Goal: Information Seeking & Learning: Learn about a topic

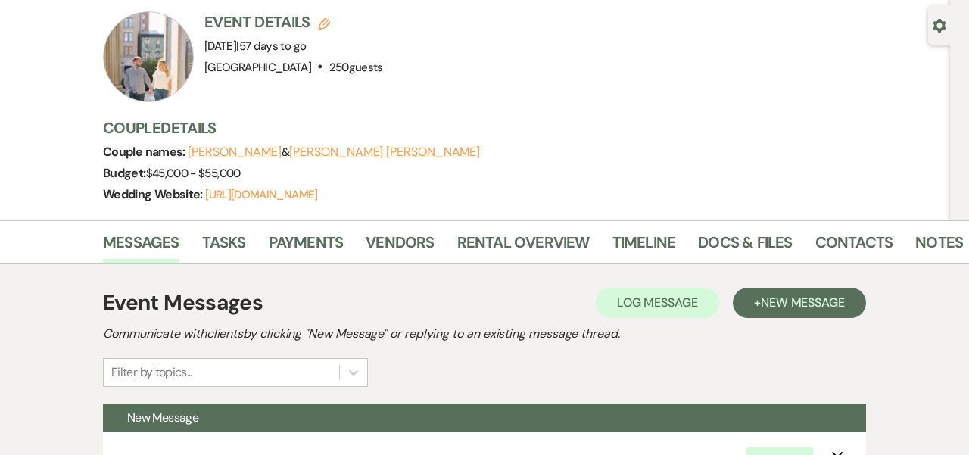
scroll to position [130, 0]
click at [755, 231] on link "Docs & Files" at bounding box center [745, 247] width 94 height 33
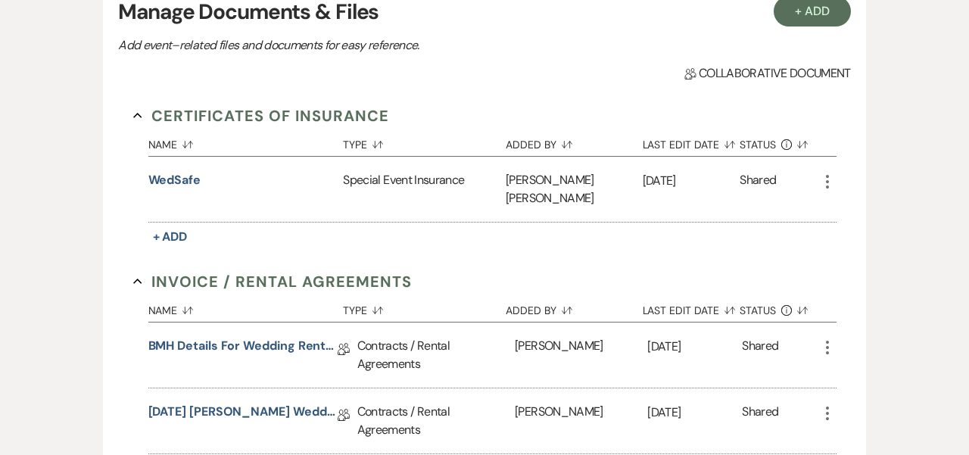
scroll to position [401, 0]
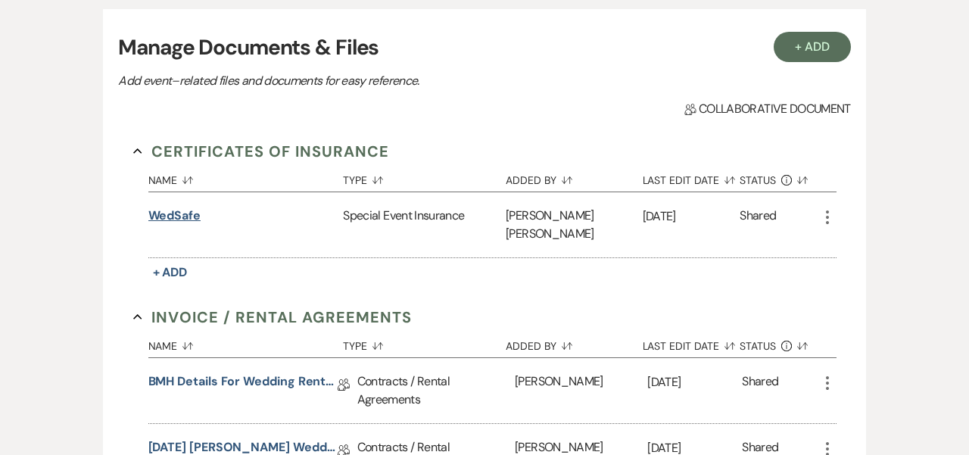
click at [179, 207] on button "WedSafe" at bounding box center [174, 216] width 52 height 18
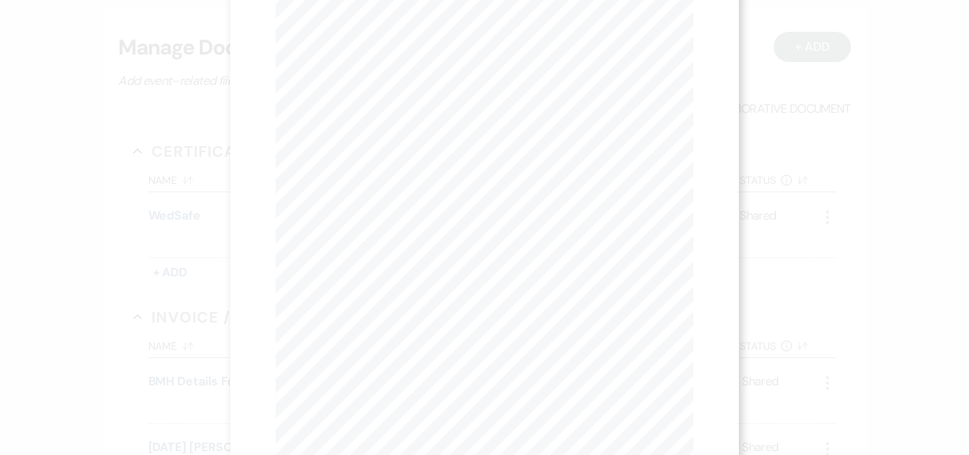
scroll to position [0, 0]
click at [686, 35] on icon "X" at bounding box center [687, 41] width 14 height 14
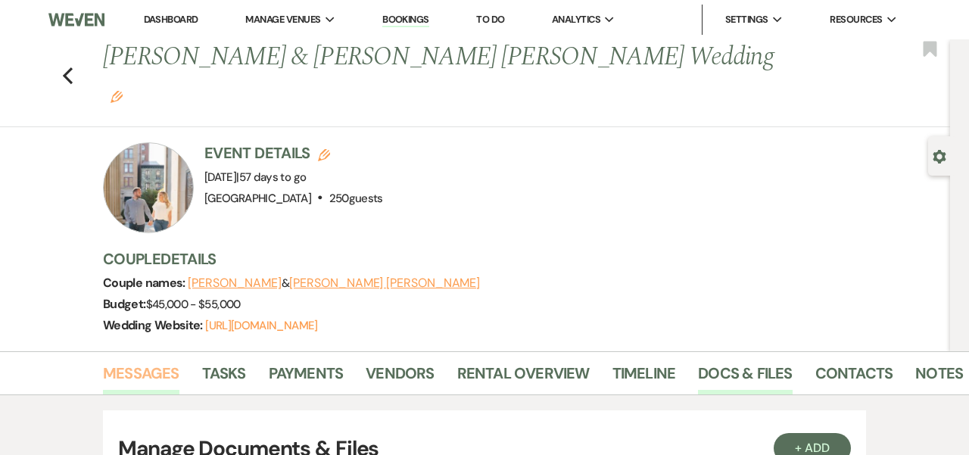
click at [160, 361] on link "Messages" at bounding box center [141, 377] width 76 height 33
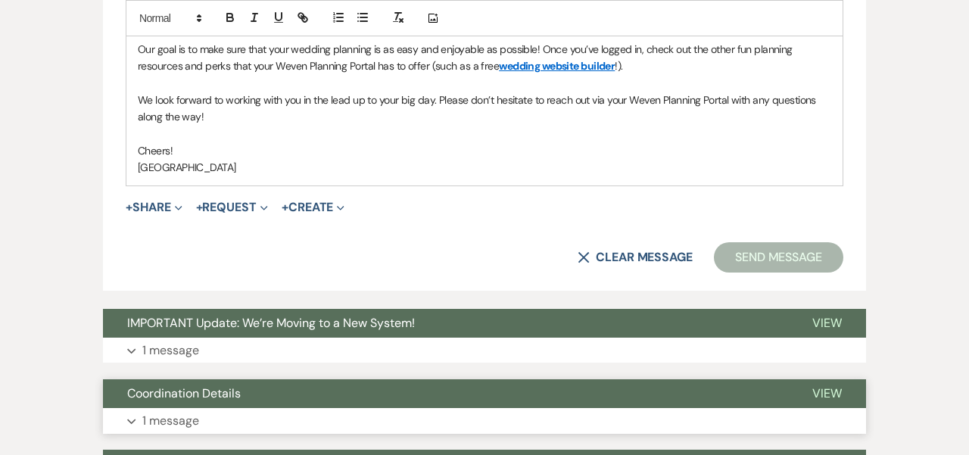
scroll to position [1142, 0]
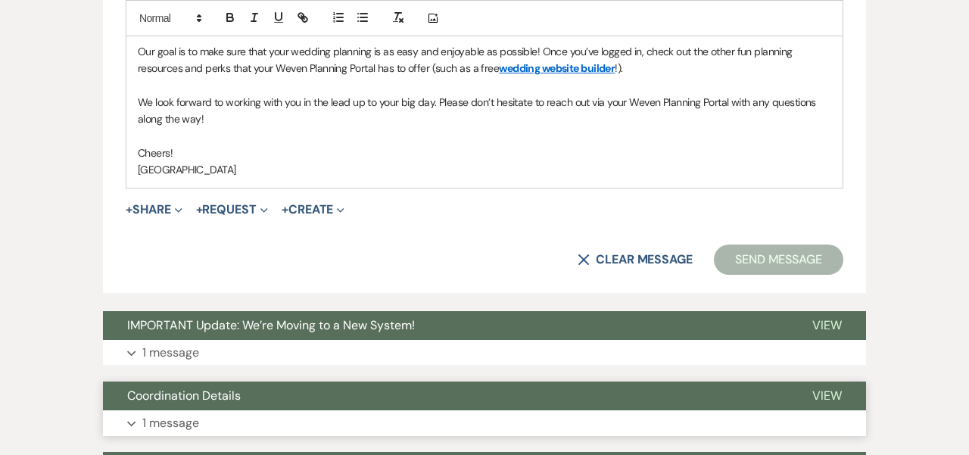
click at [219, 388] on span "Coordination Details" at bounding box center [184, 396] width 114 height 16
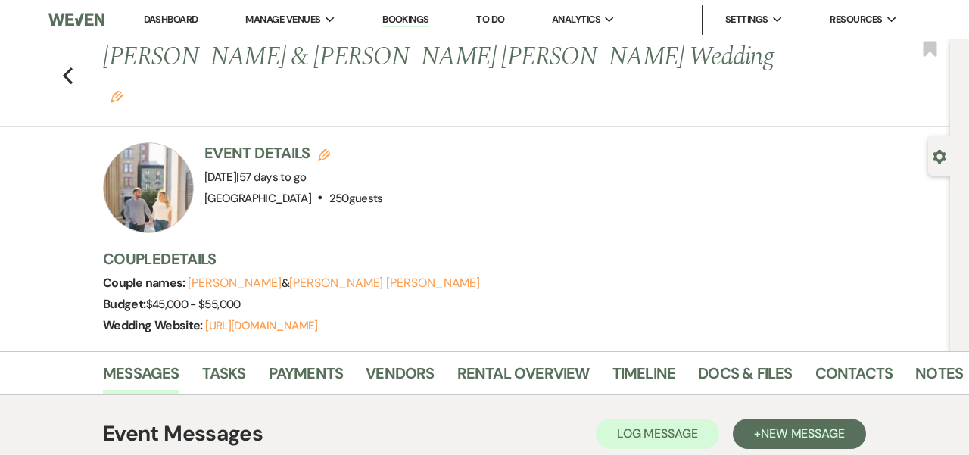
scroll to position [0, 0]
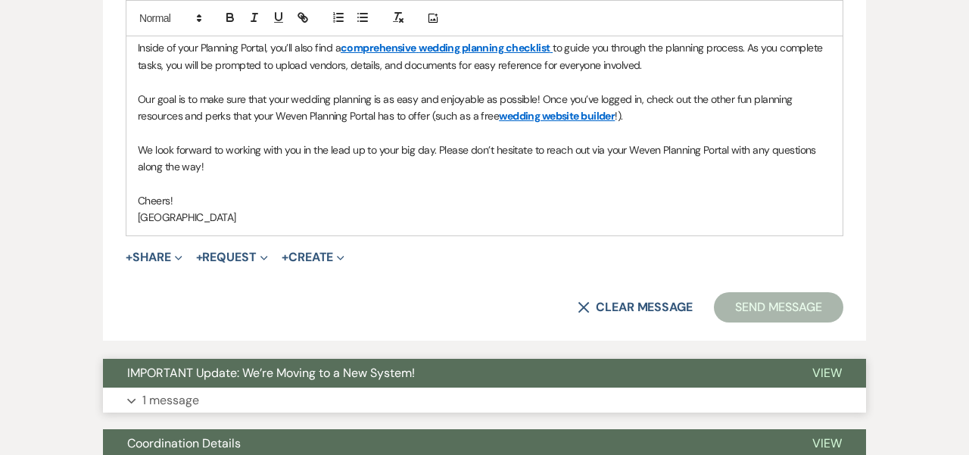
scroll to position [1099, 0]
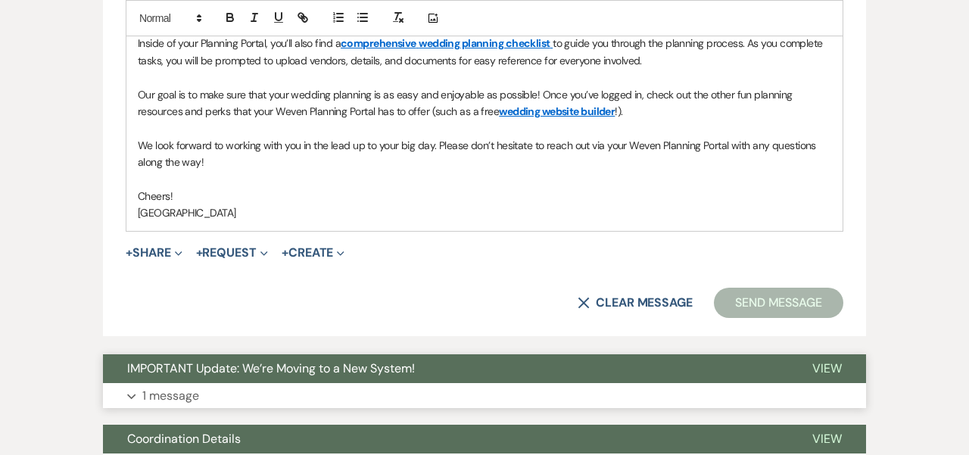
click at [489, 354] on button "IMPORTANT Update: We’re Moving to a New System!" at bounding box center [445, 368] width 685 height 29
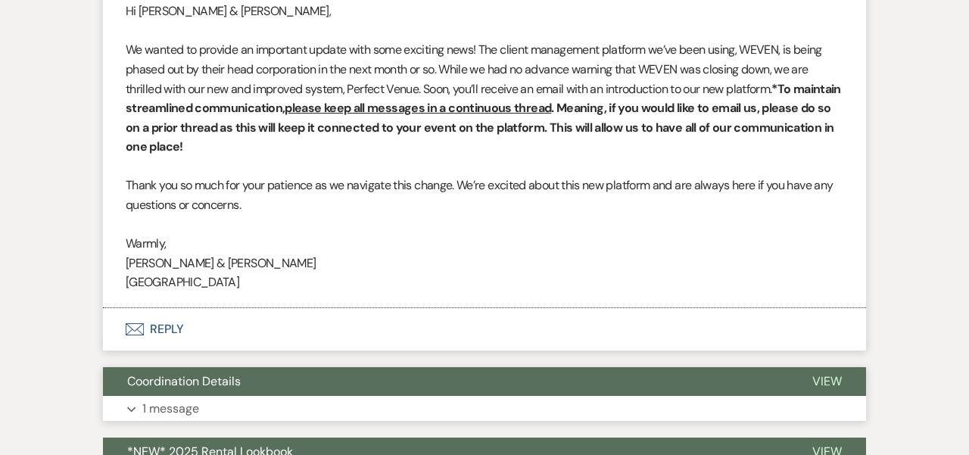
scroll to position [1527, 0]
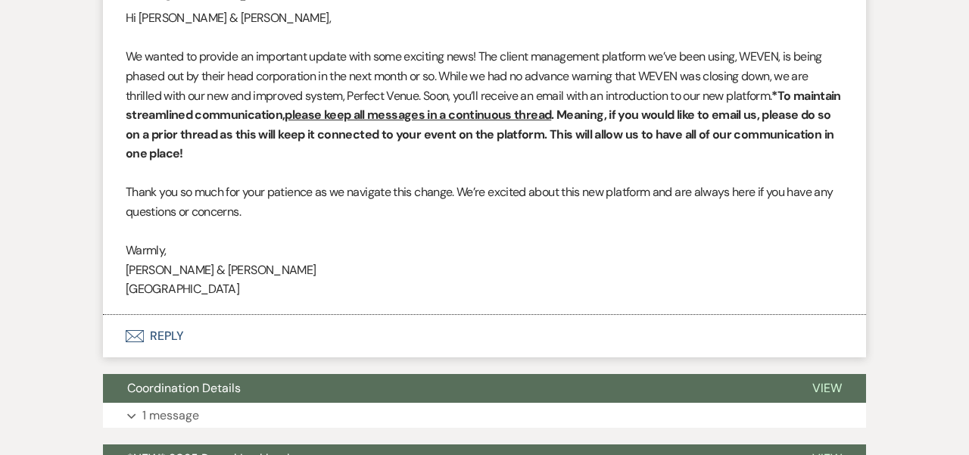
click at [503, 222] on p at bounding box center [485, 232] width 718 height 20
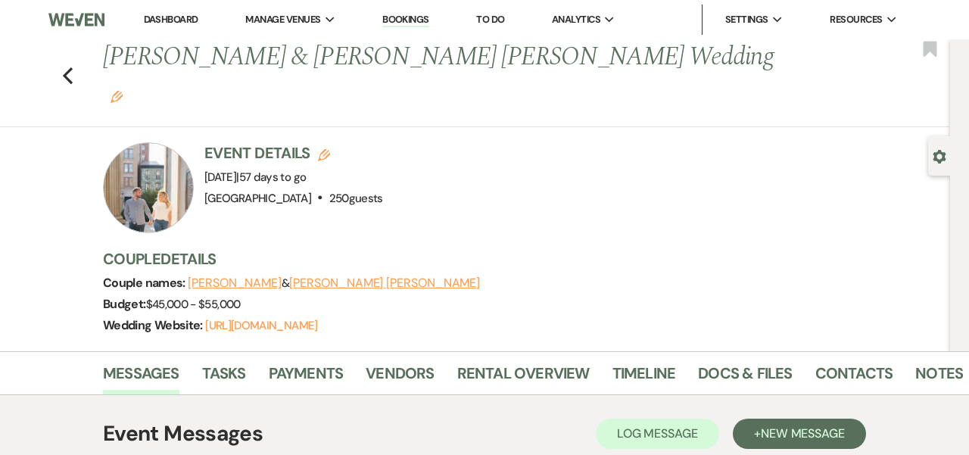
scroll to position [0, 0]
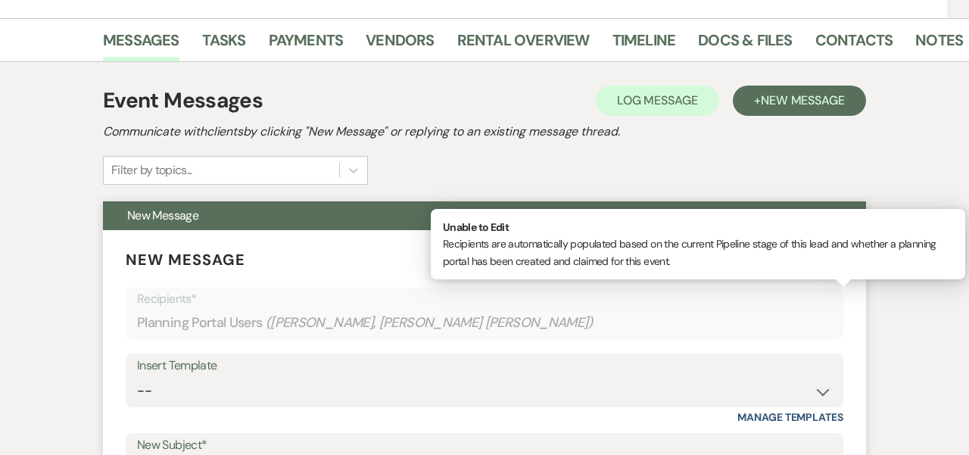
scroll to position [338, 0]
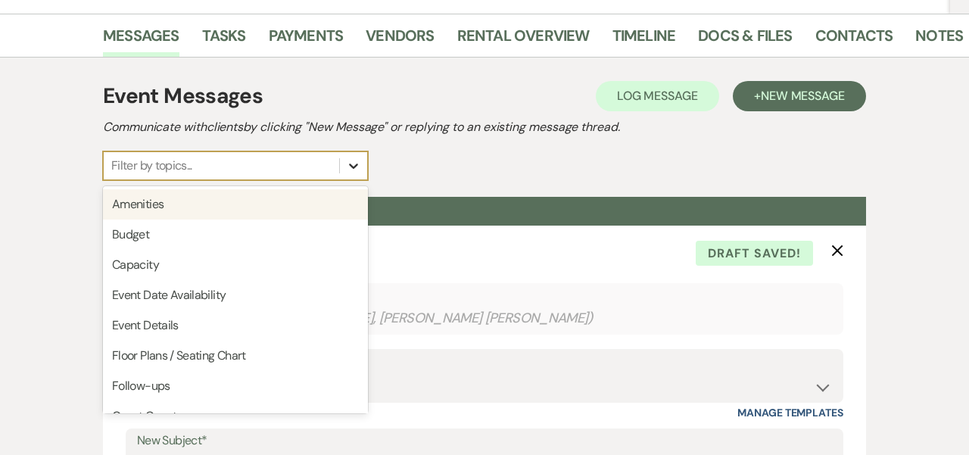
click at [351, 158] on icon at bounding box center [353, 165] width 15 height 15
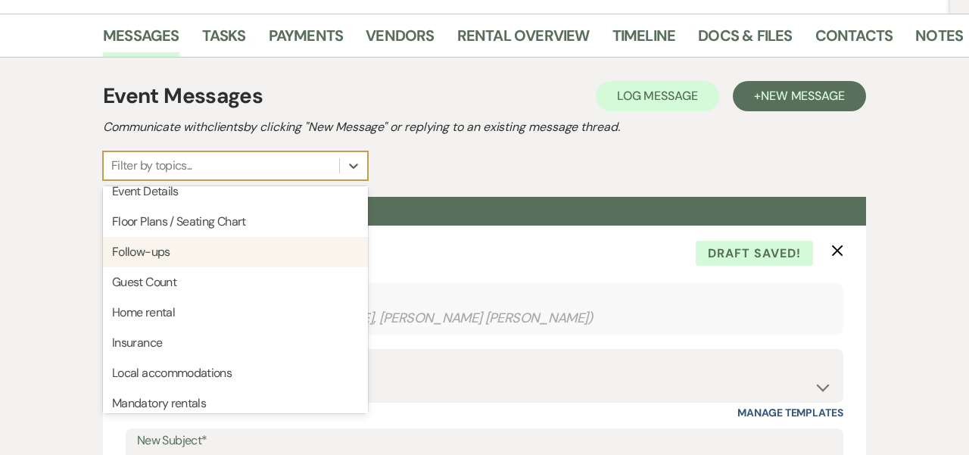
scroll to position [131, 0]
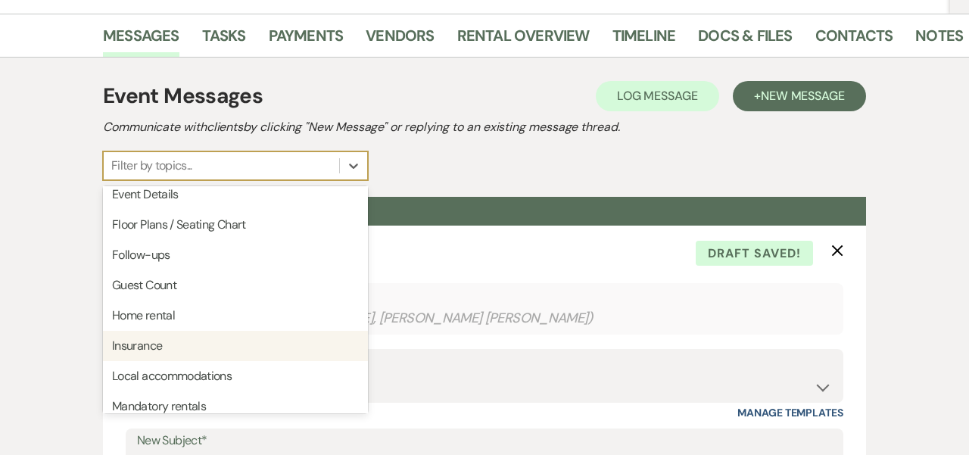
click at [148, 331] on div "Insurance" at bounding box center [235, 346] width 265 height 30
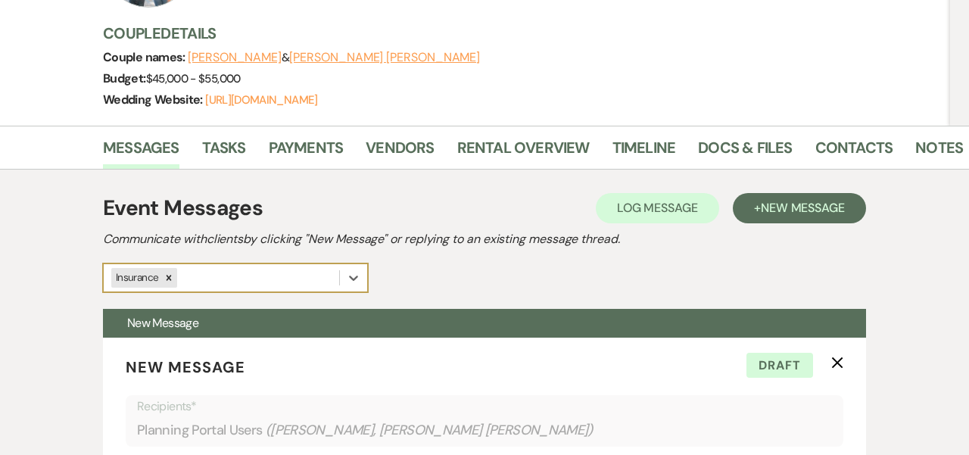
scroll to position [126, 0]
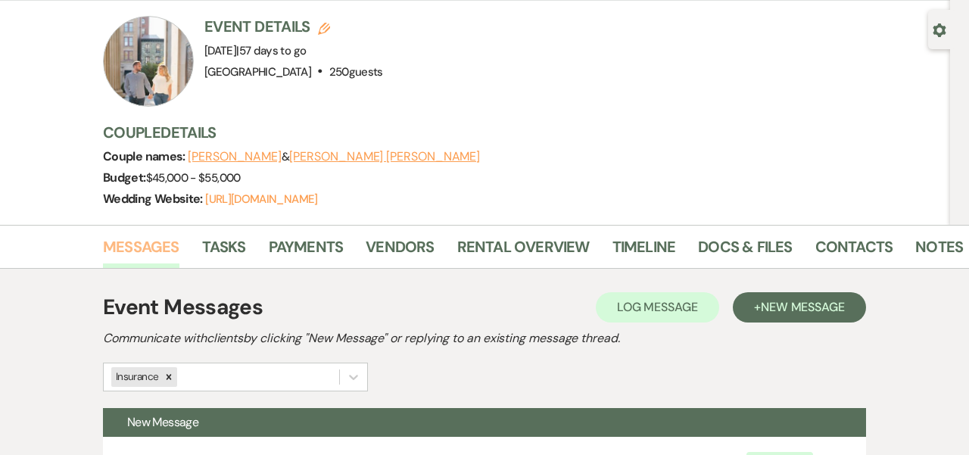
click at [132, 235] on link "Messages" at bounding box center [141, 251] width 76 height 33
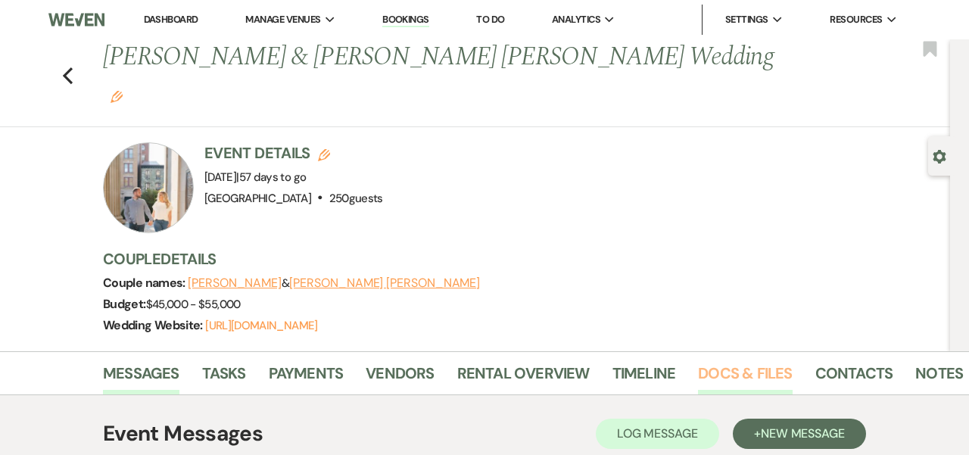
click at [735, 361] on link "Docs & Files" at bounding box center [745, 377] width 94 height 33
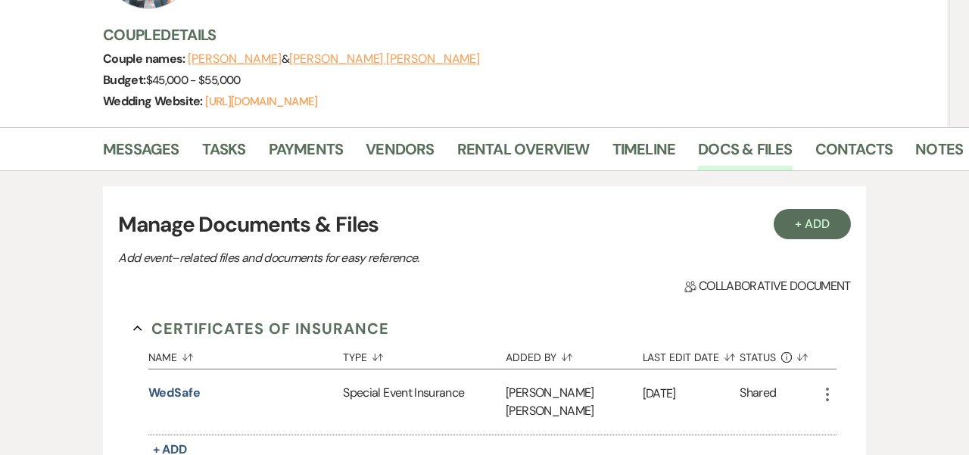
scroll to position [228, 0]
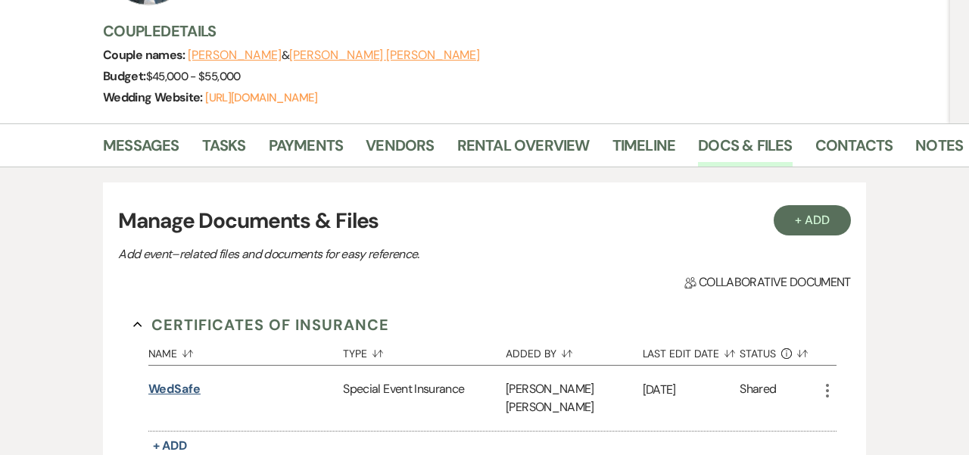
click at [161, 380] on button "WedSafe" at bounding box center [174, 389] width 52 height 18
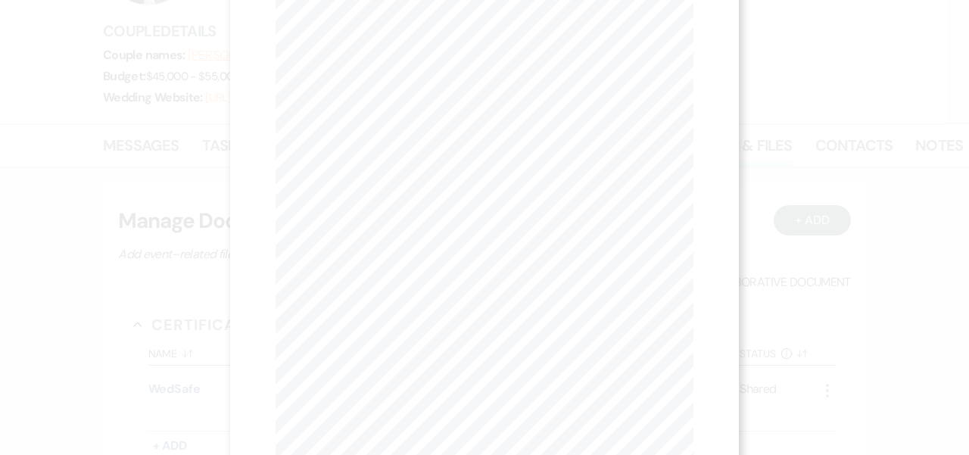
scroll to position [245, 0]
